Goal: Transaction & Acquisition: Subscribe to service/newsletter

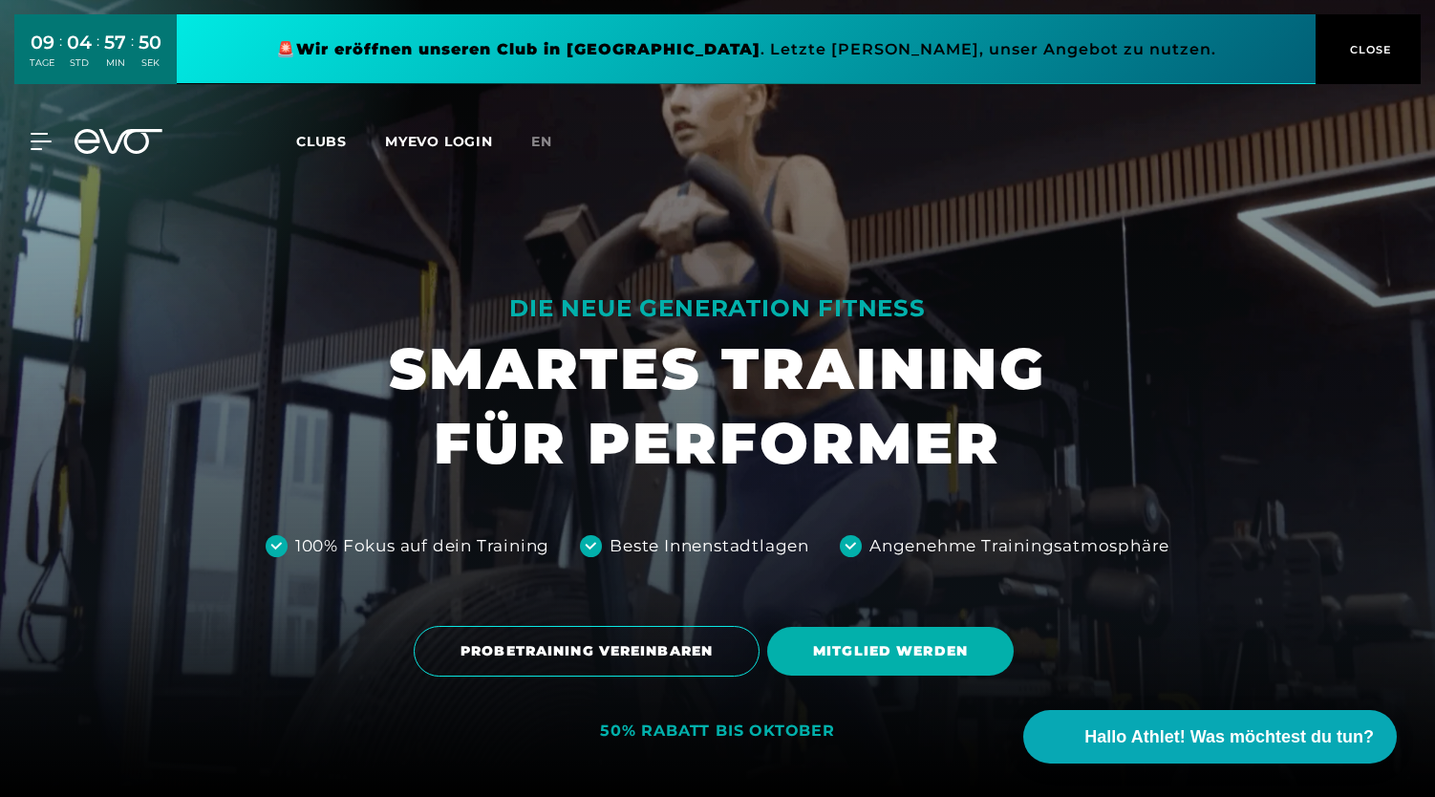
click at [103, 142] on icon at bounding box center [119, 141] width 88 height 25
click at [892, 668] on span "MITGLIED WERDEN" at bounding box center [890, 651] width 246 height 49
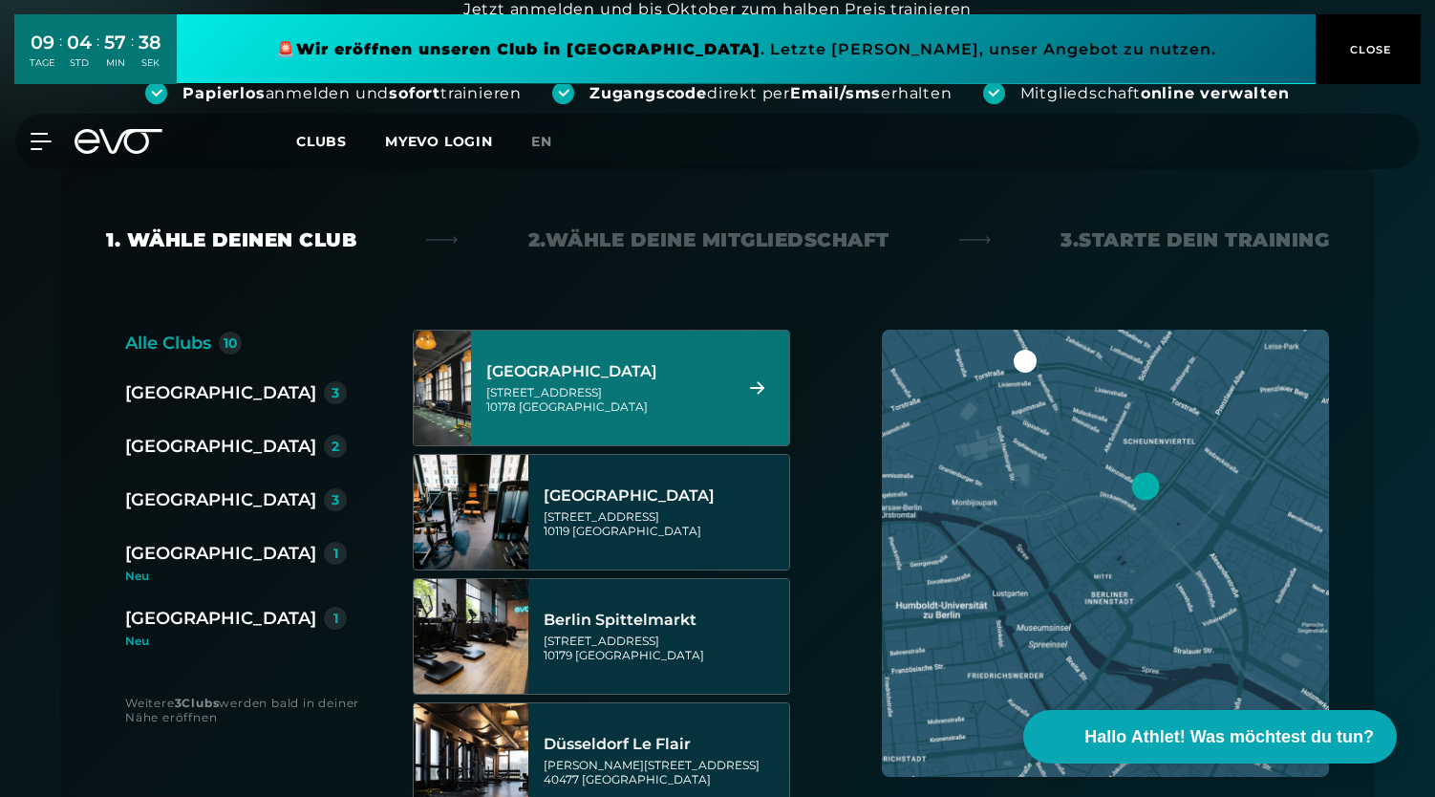
scroll to position [262, 0]
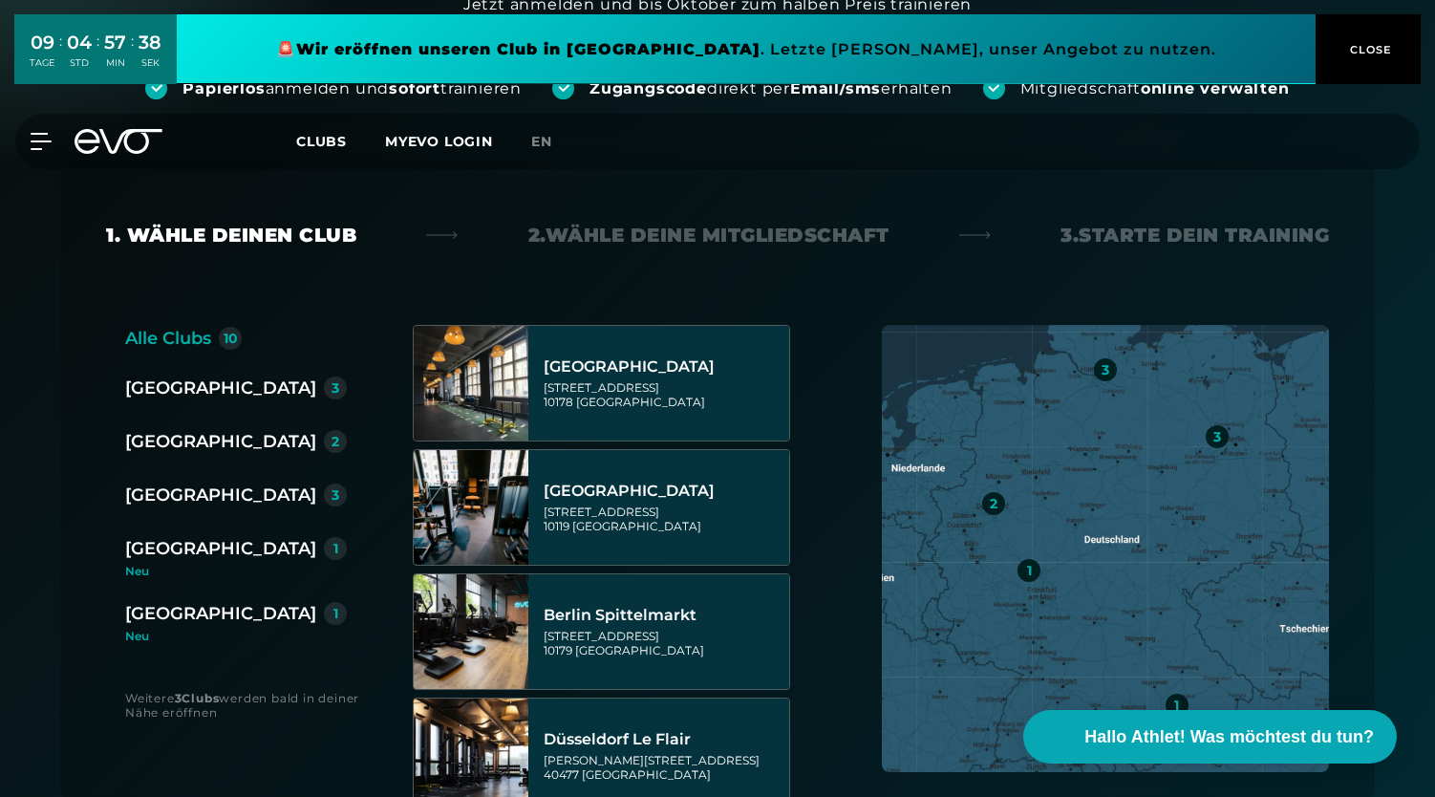
click at [157, 496] on div "[GEOGRAPHIC_DATA]" at bounding box center [220, 495] width 191 height 27
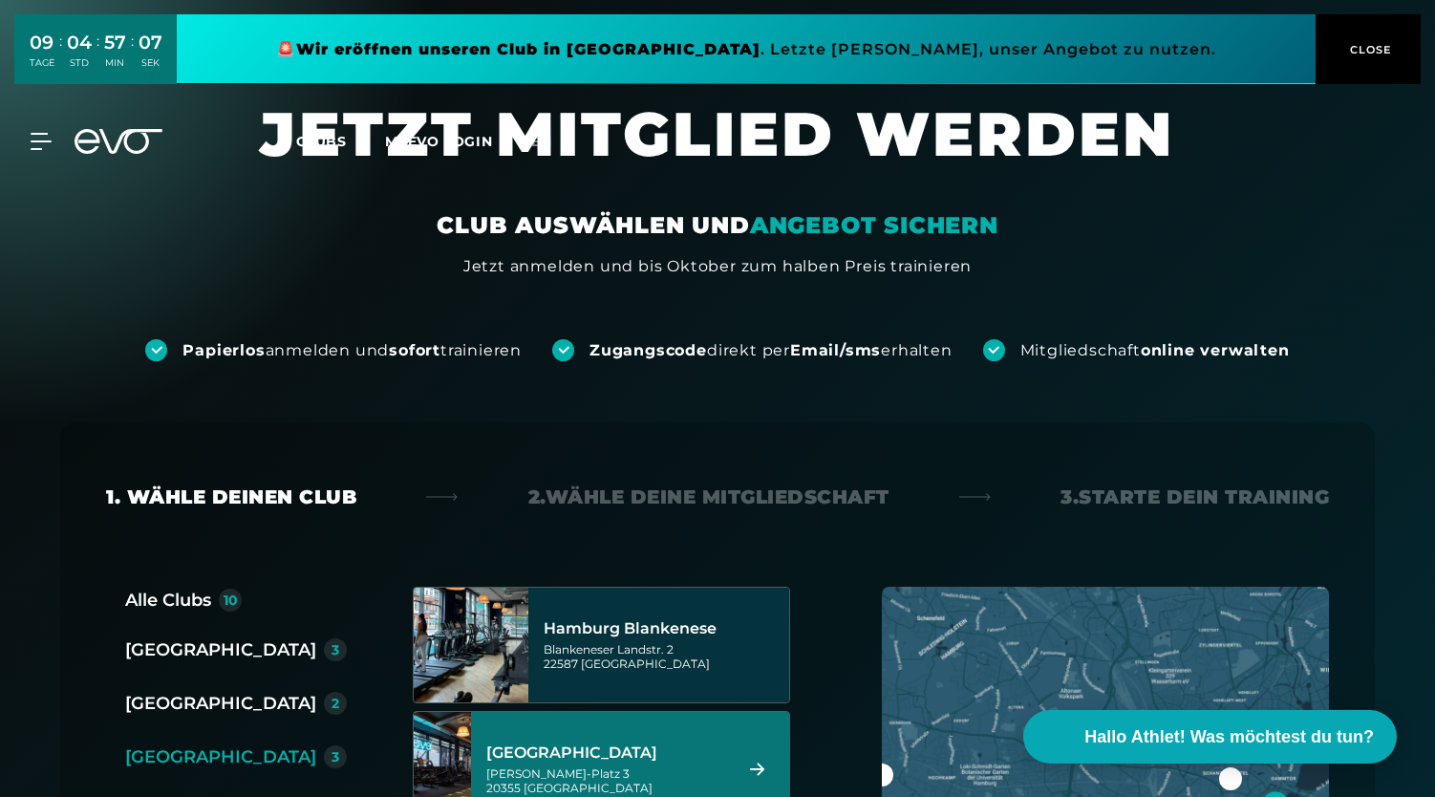
scroll to position [0, 0]
click at [34, 135] on icon at bounding box center [45, 141] width 27 height 15
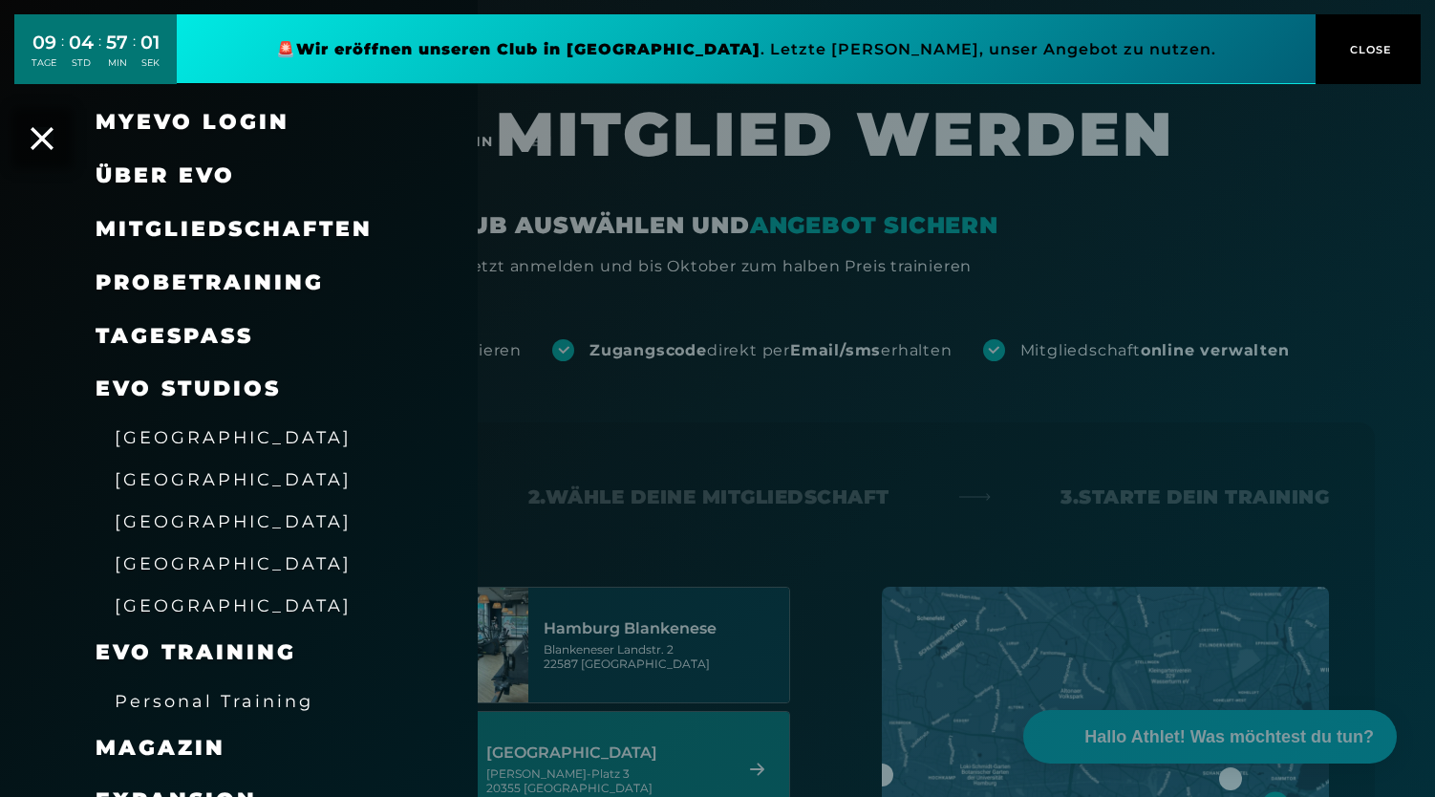
click at [679, 443] on div at bounding box center [717, 398] width 1435 height 797
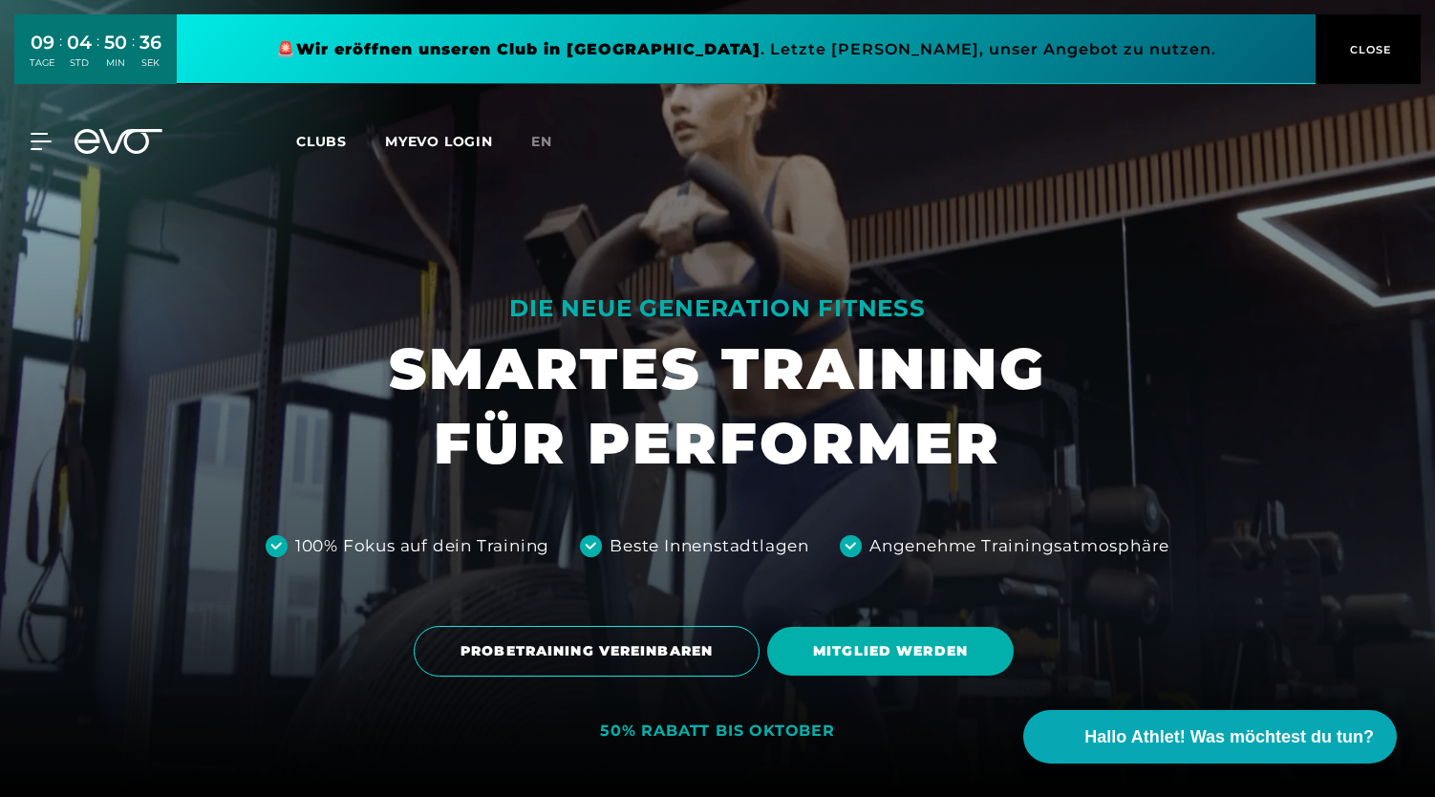
click at [180, 242] on div at bounding box center [717, 398] width 1435 height 797
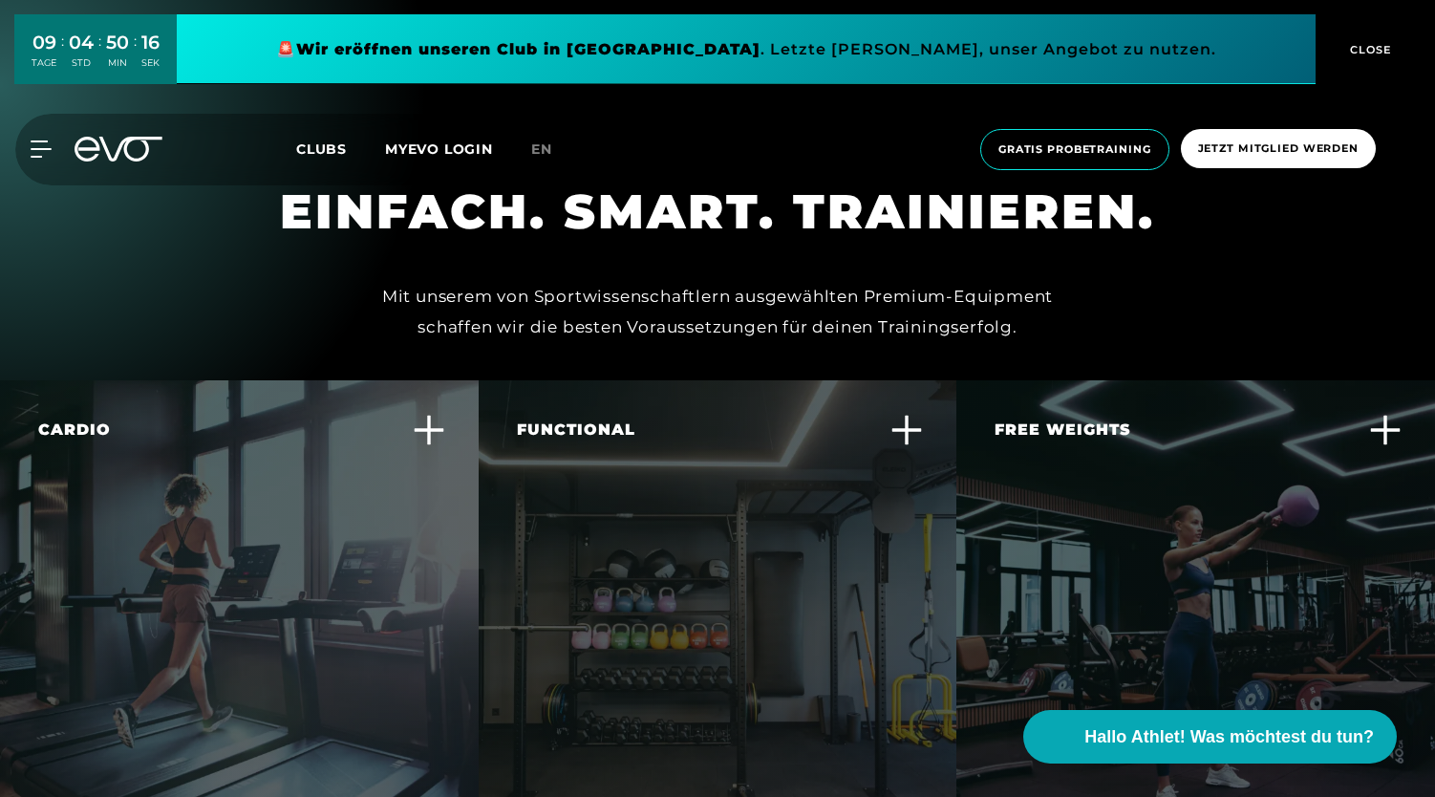
scroll to position [4455, 0]
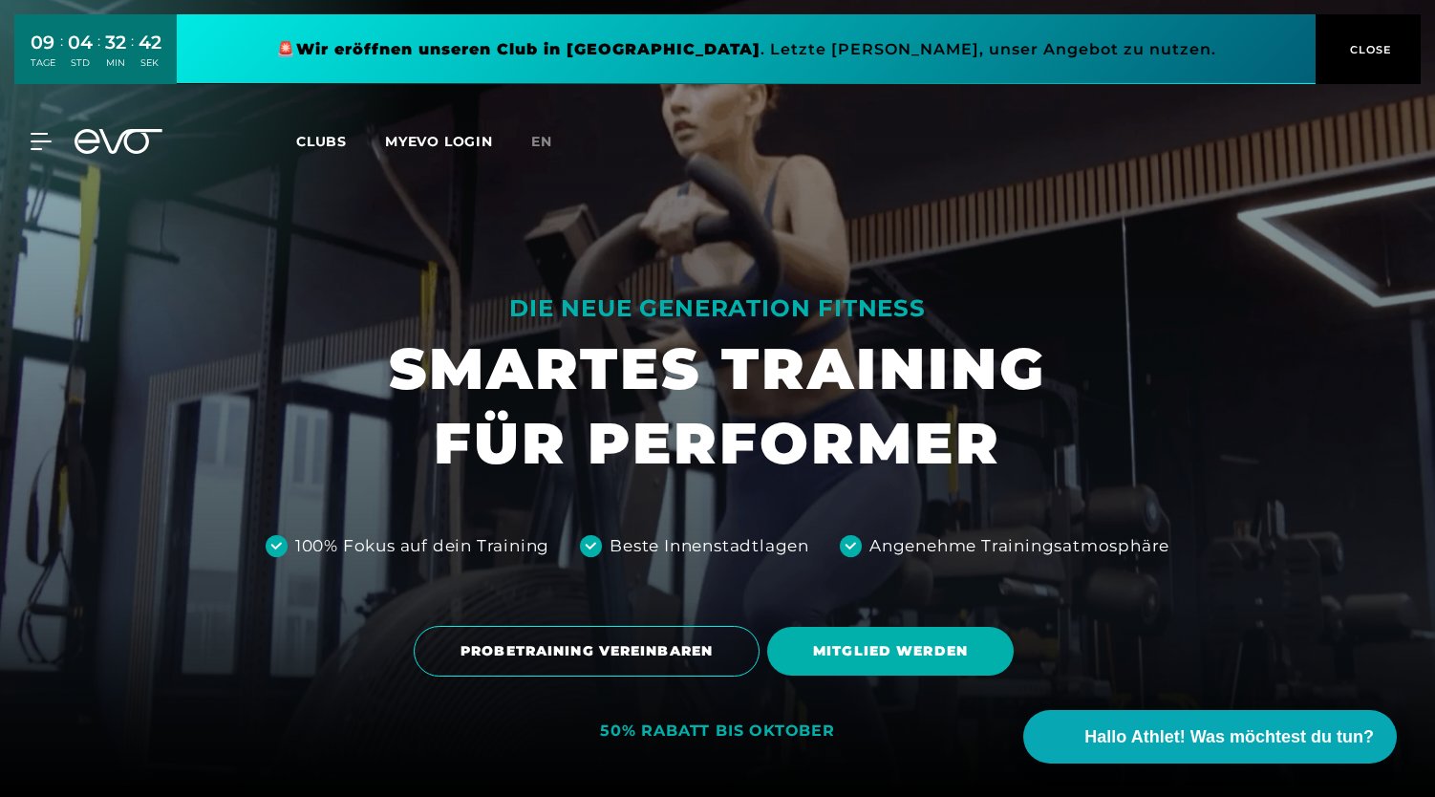
click at [111, 144] on icon at bounding box center [119, 141] width 88 height 25
click at [783, 646] on span "MITGLIED WERDEN" at bounding box center [890, 651] width 246 height 49
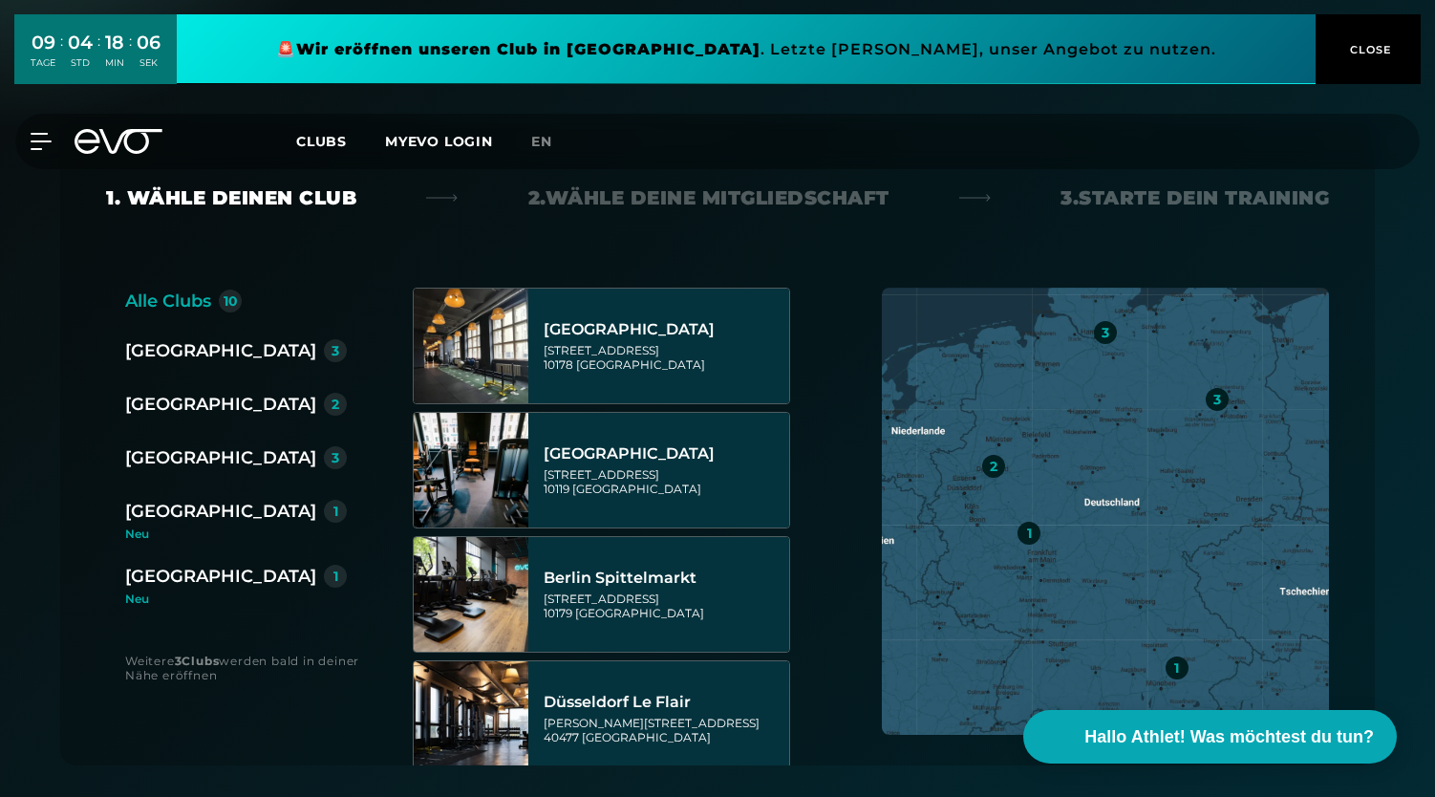
scroll to position [315, 0]
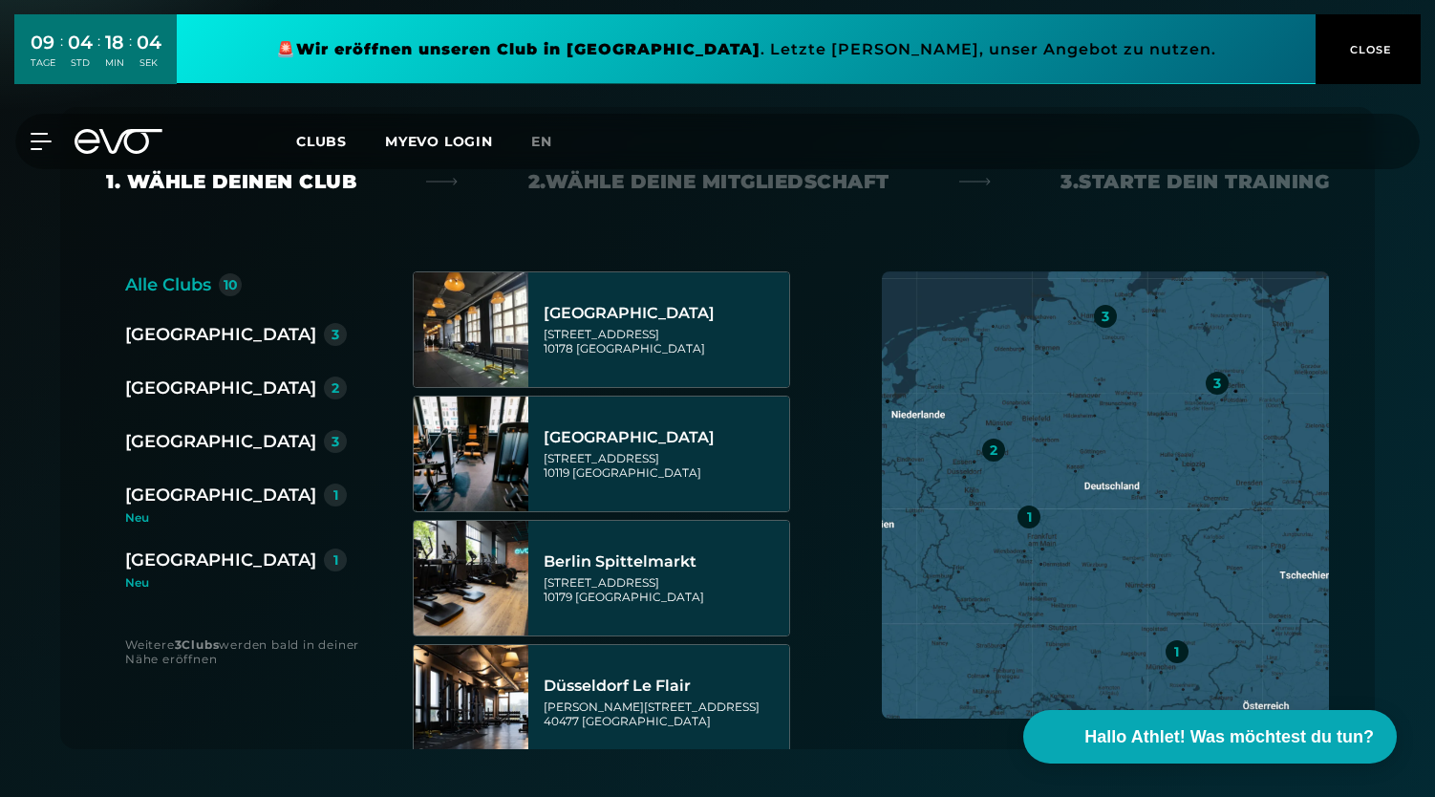
click at [168, 431] on div "[GEOGRAPHIC_DATA]" at bounding box center [220, 441] width 191 height 27
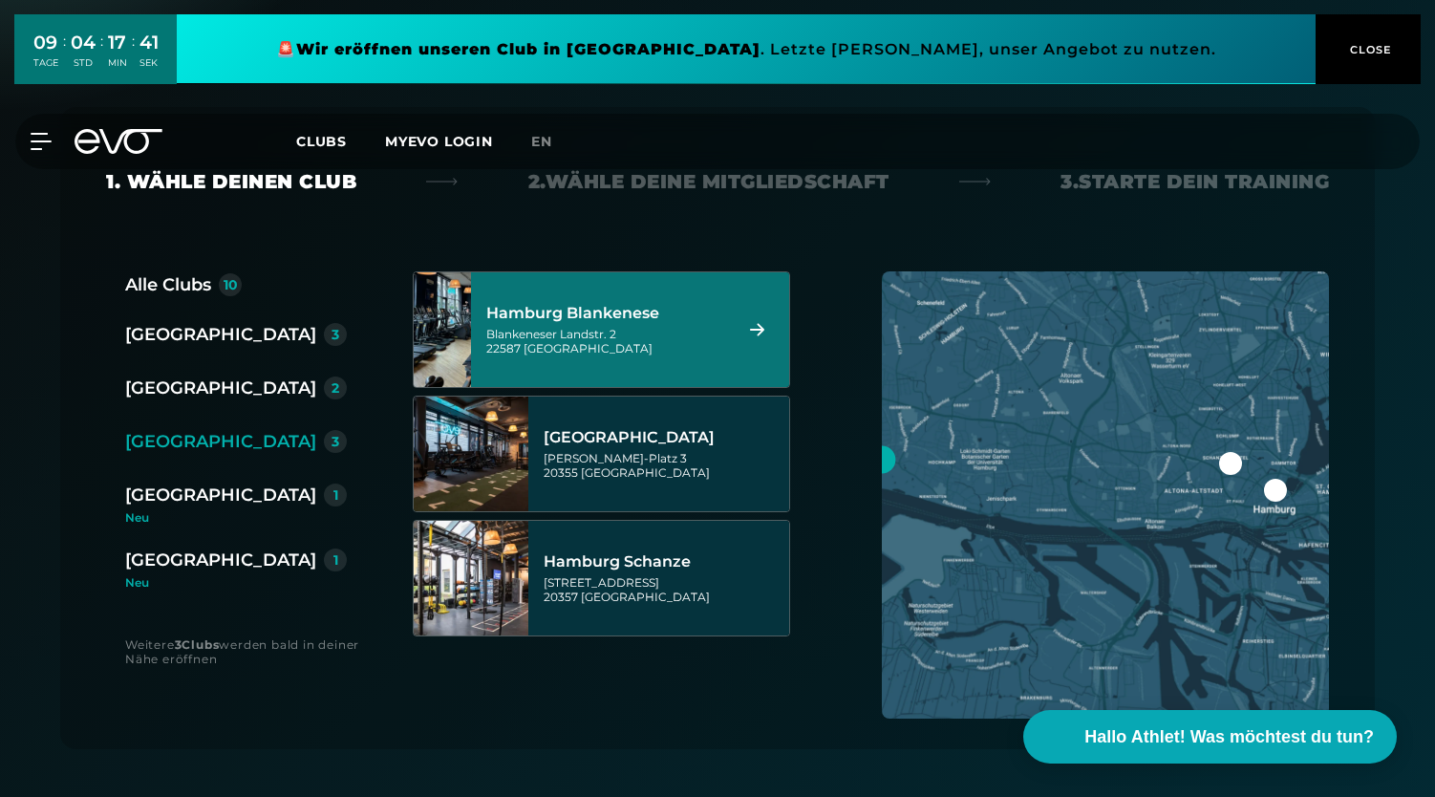
click at [829, 341] on div "Alle Clubs 10 [GEOGRAPHIC_DATA] 3 [GEOGRAPHIC_DATA] 2 [GEOGRAPHIC_DATA] 3 [GEOG…" at bounding box center [717, 510] width 1223 height 478
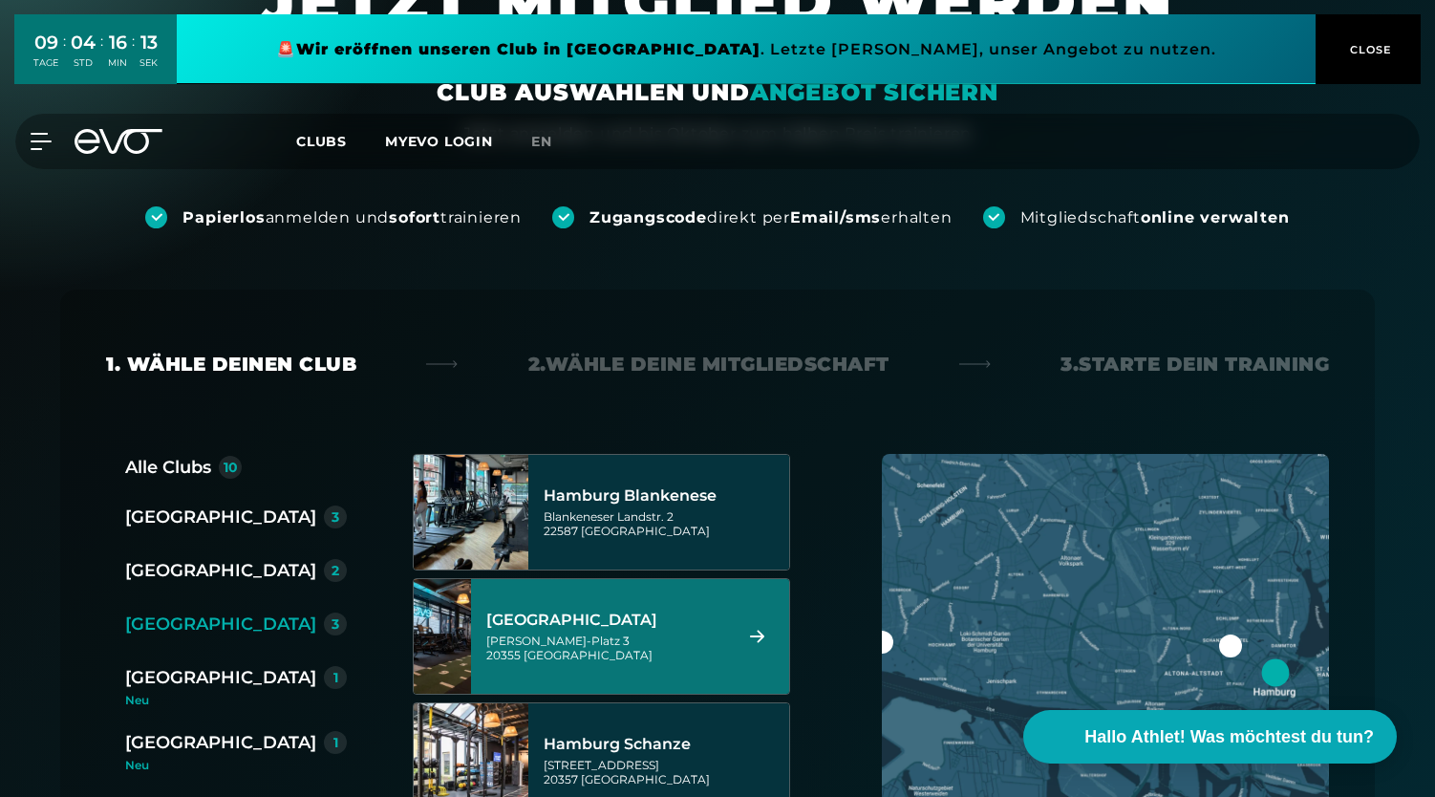
scroll to position [0, 0]
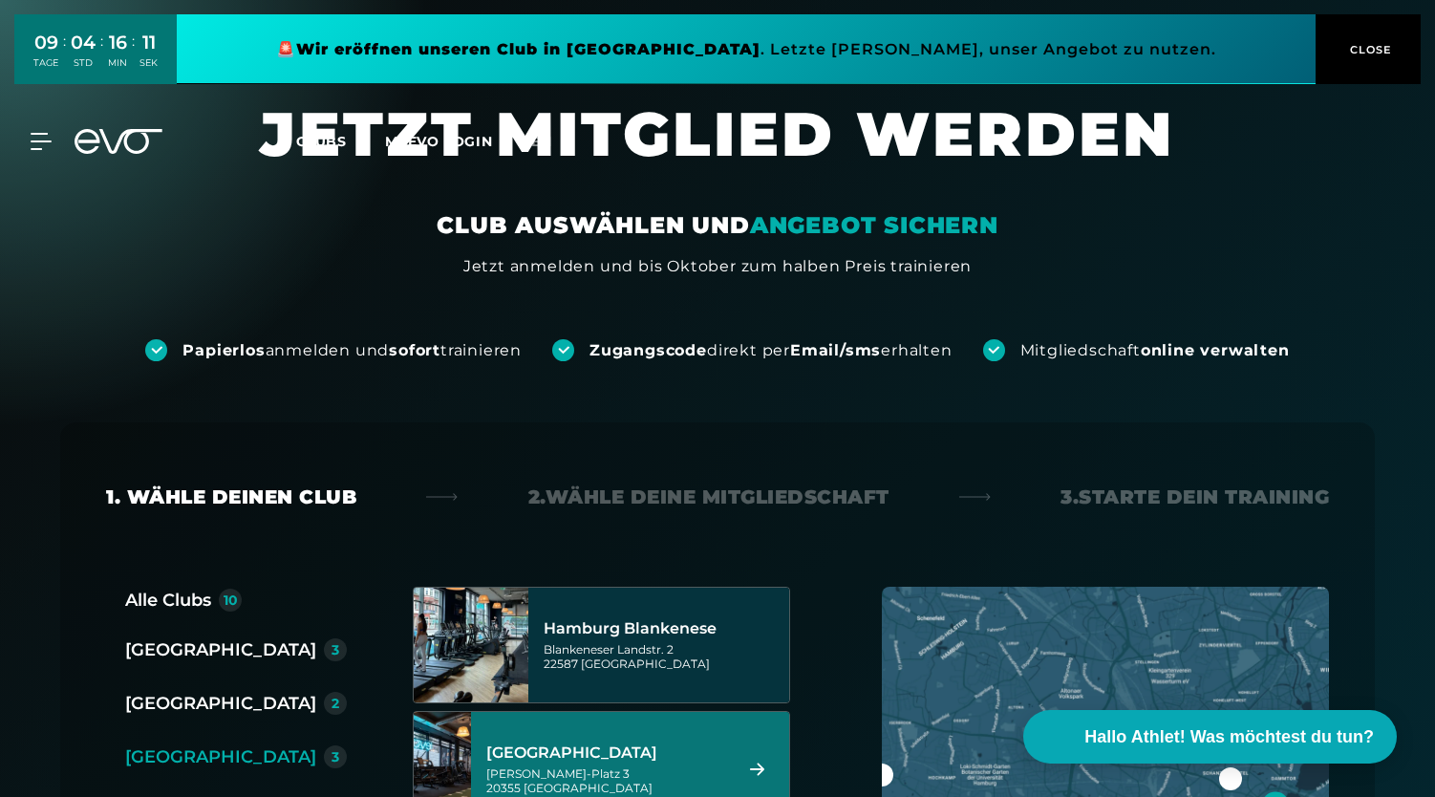
click at [401, 358] on strong "sofort" at bounding box center [415, 350] width 52 height 18
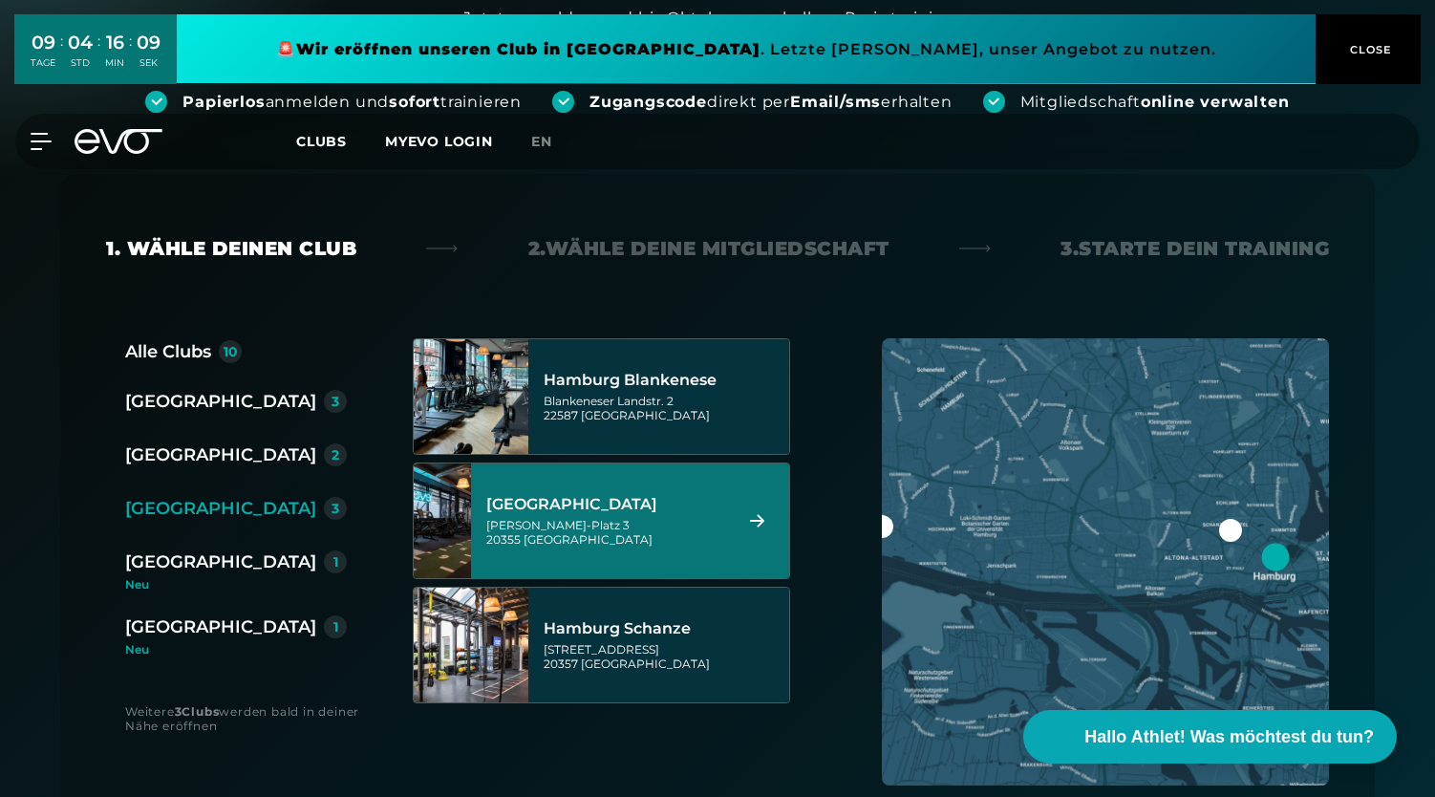
scroll to position [250, 0]
